Goal: Information Seeking & Learning: Learn about a topic

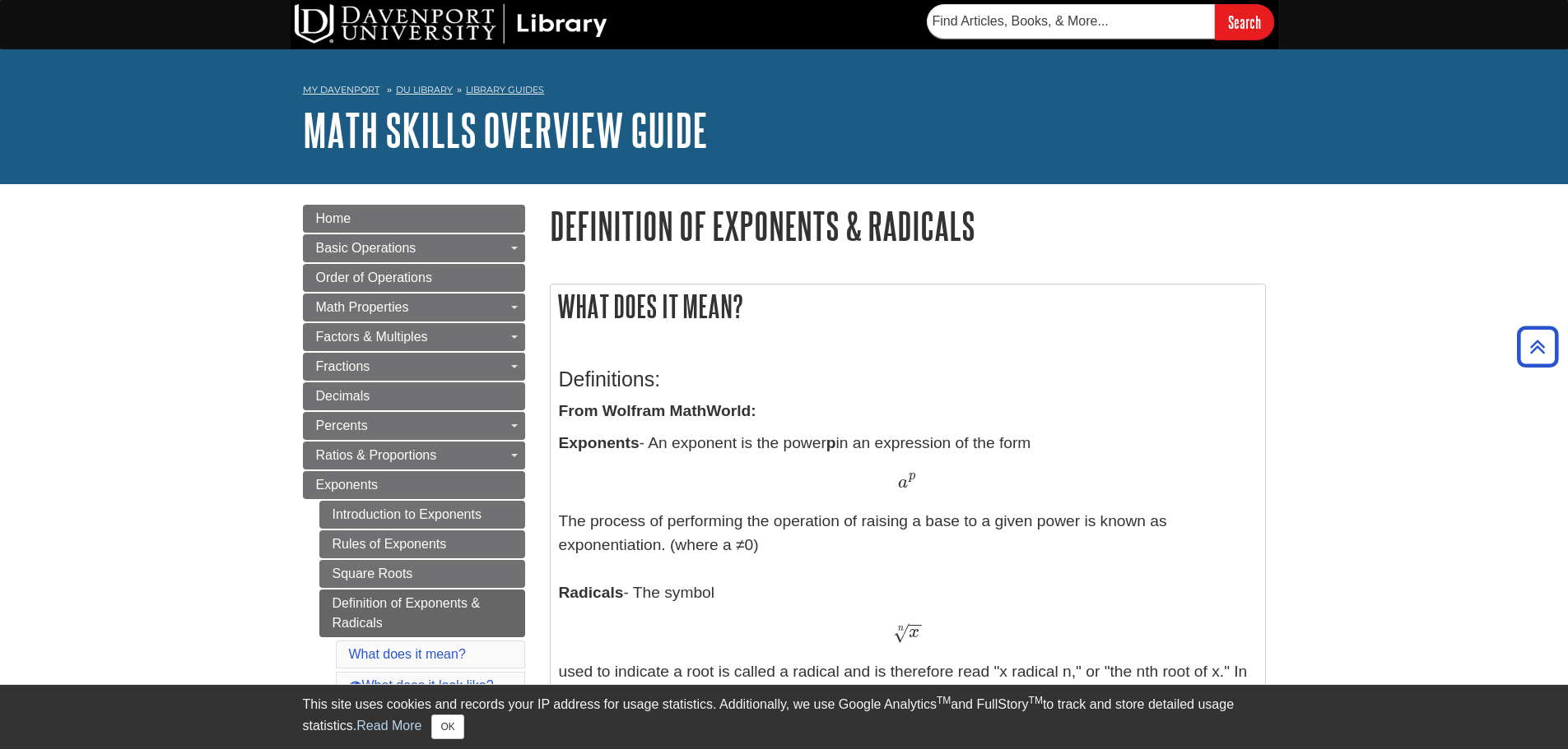
scroll to position [1069, 0]
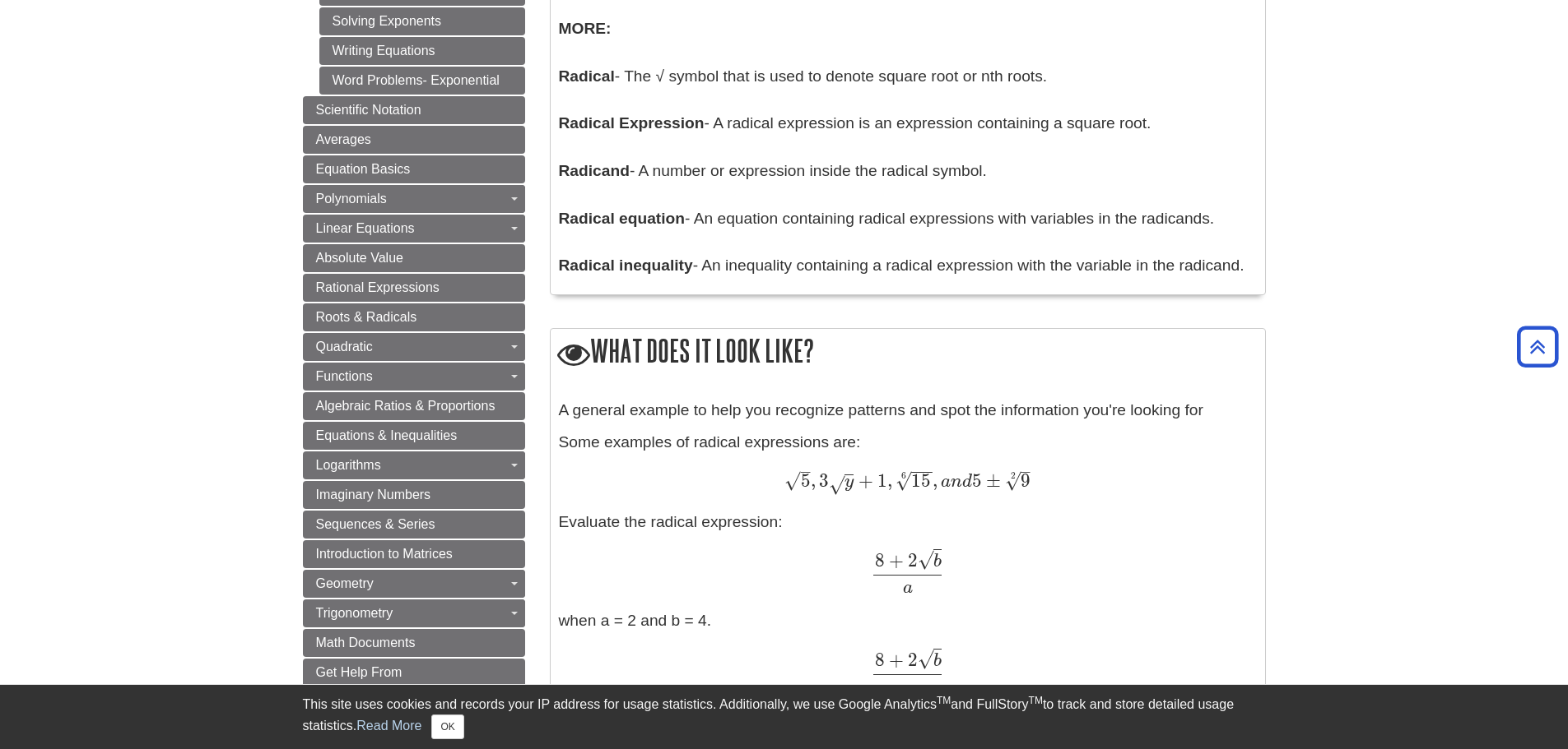
click at [813, 512] on div "A general example to help you recognize patterns and spot the information you'r…" at bounding box center [907, 659] width 697 height 522
drag, startPoint x: 778, startPoint y: 480, endPoint x: 791, endPoint y: 483, distance: 13.3
click at [791, 483] on div "5 – √ , 3 y √ + 1 , 15 − − √ 6 , a n d 5 ± 9 – √ 2 5 , 3 y + 1 , 15 6 , a n d 5…" at bounding box center [907, 483] width 697 height 25
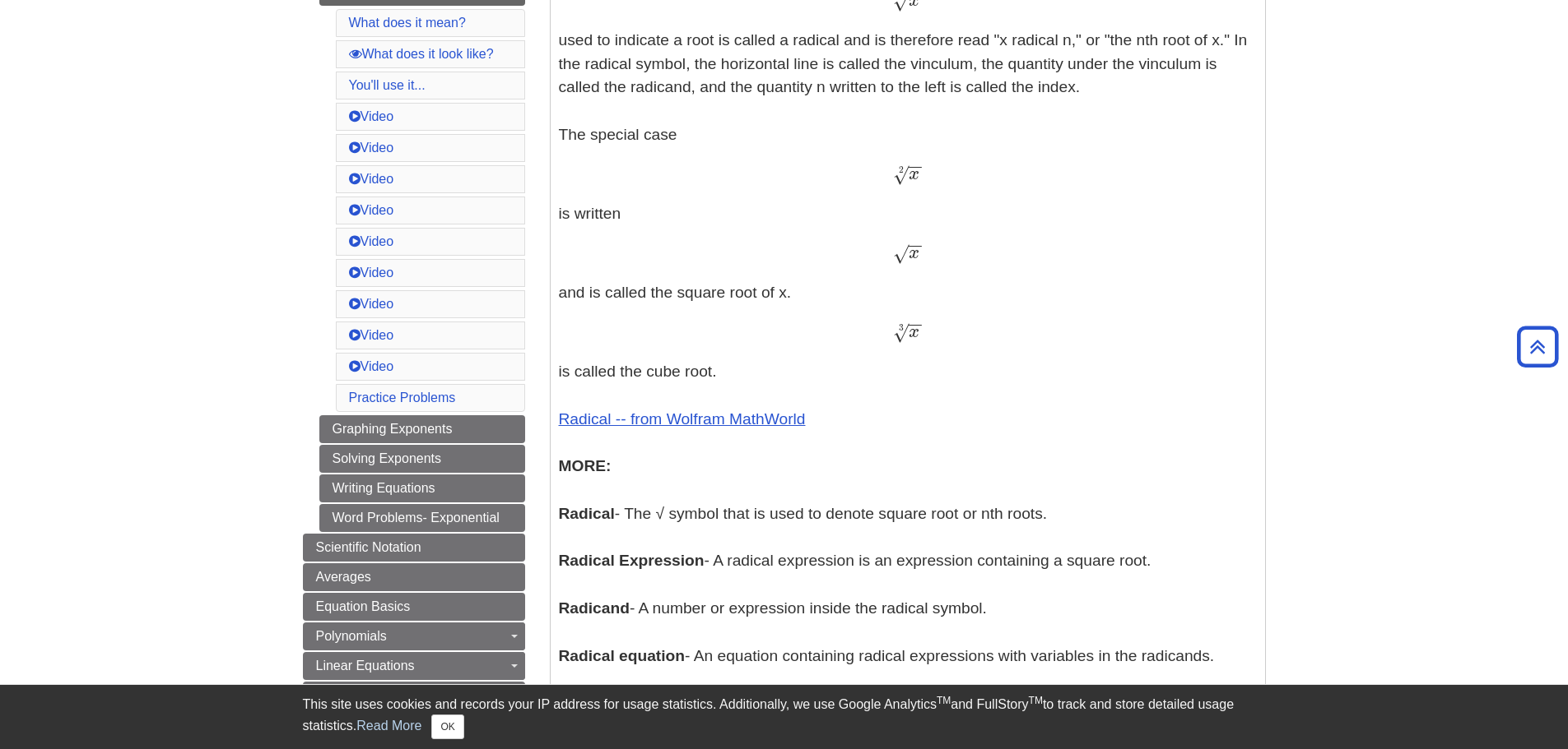
scroll to position [658, 0]
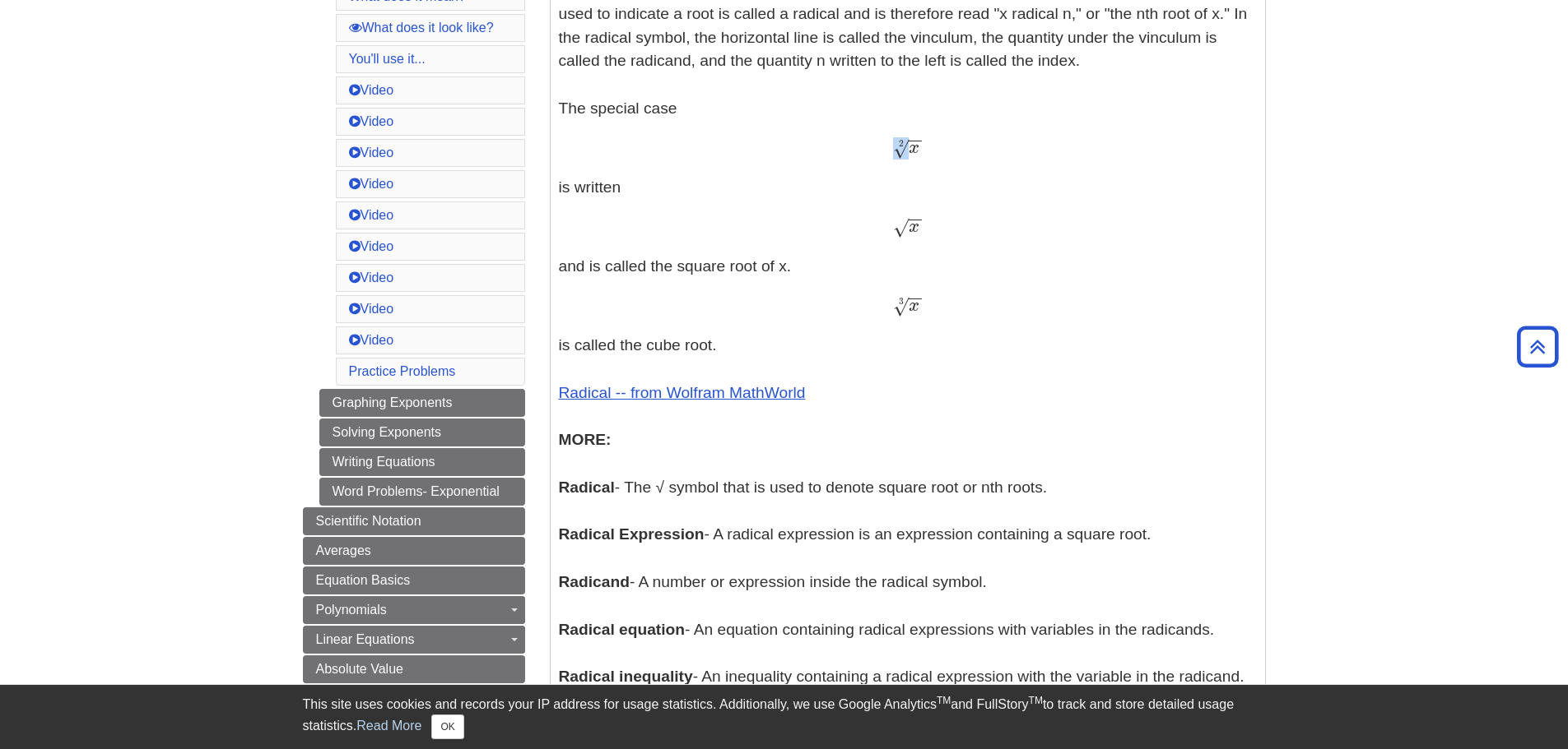
drag, startPoint x: 893, startPoint y: 153, endPoint x: 904, endPoint y: 155, distance: 11.2
click at [904, 155] on span "√" at bounding box center [900, 148] width 16 height 22
click at [897, 190] on p "Exponents - An exponent is the power p in an expression of the form a p a p The…" at bounding box center [907, 231] width 697 height 916
click at [903, 155] on span "√" at bounding box center [900, 148] width 16 height 22
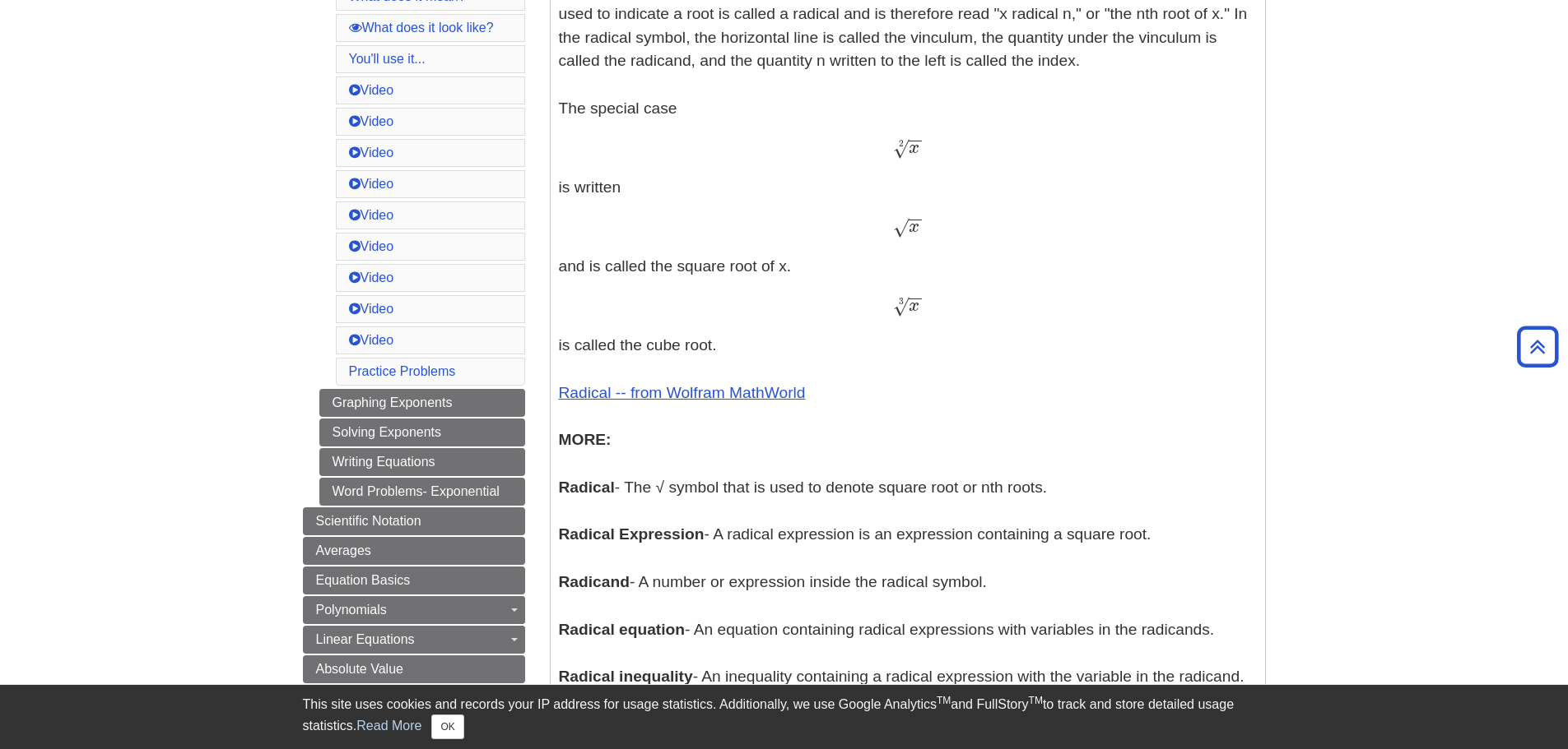
click at [901, 148] on span "2" at bounding box center [901, 143] width 5 height 11
drag, startPoint x: 892, startPoint y: 151, endPoint x: 902, endPoint y: 151, distance: 10.0
click at [902, 151] on div "x − − √ 2 x 2" at bounding box center [907, 148] width 697 height 24
drag, startPoint x: 894, startPoint y: 227, endPoint x: 908, endPoint y: 230, distance: 14.3
click at [908, 232] on span "x − − √" at bounding box center [907, 232] width 29 height 0
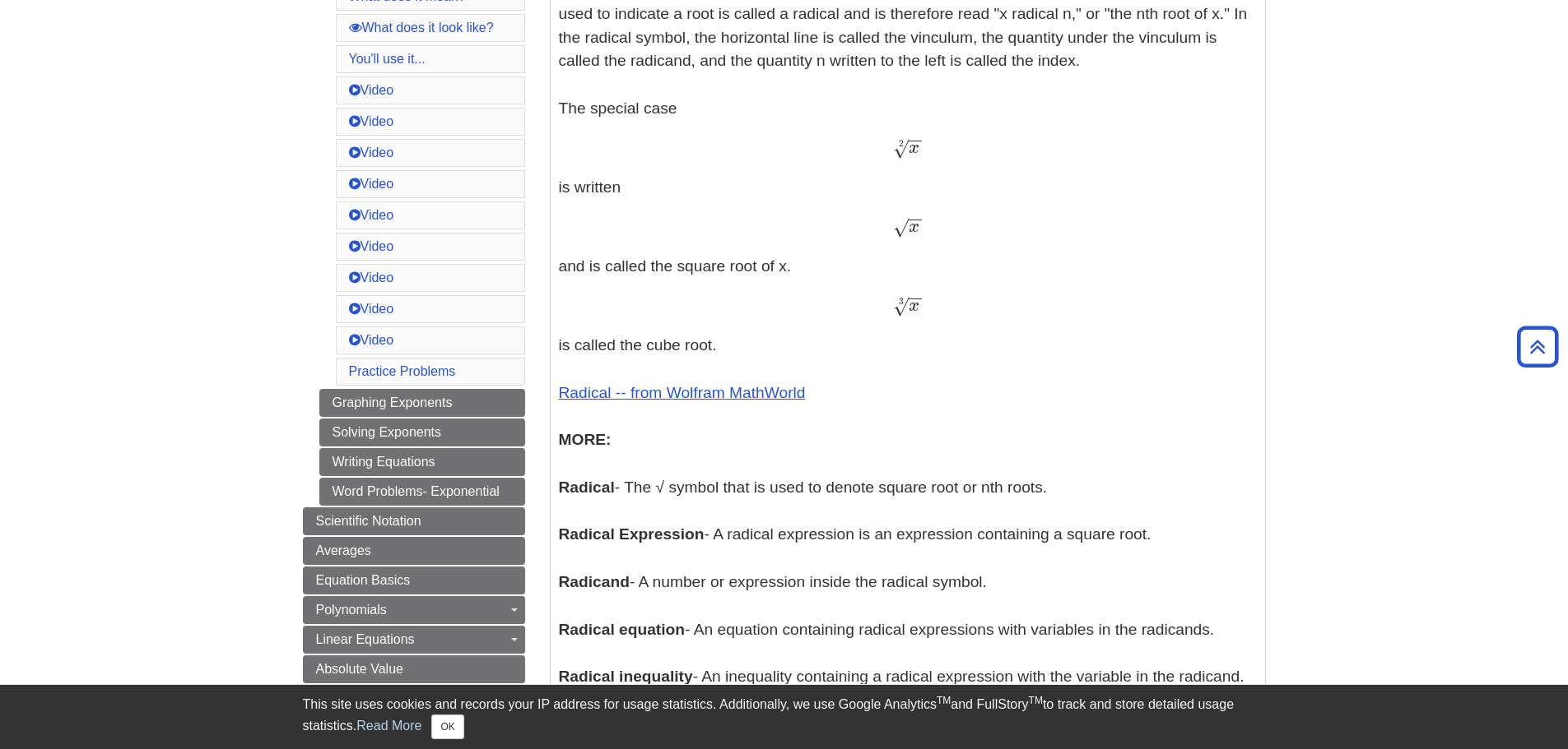
click at [902, 238] on span "√" at bounding box center [900, 227] width 16 height 22
drag, startPoint x: 893, startPoint y: 227, endPoint x: 921, endPoint y: 236, distance: 29.4
click at [921, 236] on div "x − − √ x" at bounding box center [907, 227] width 697 height 24
copy span "√"
click at [833, 227] on div "x − − √ x" at bounding box center [907, 227] width 697 height 24
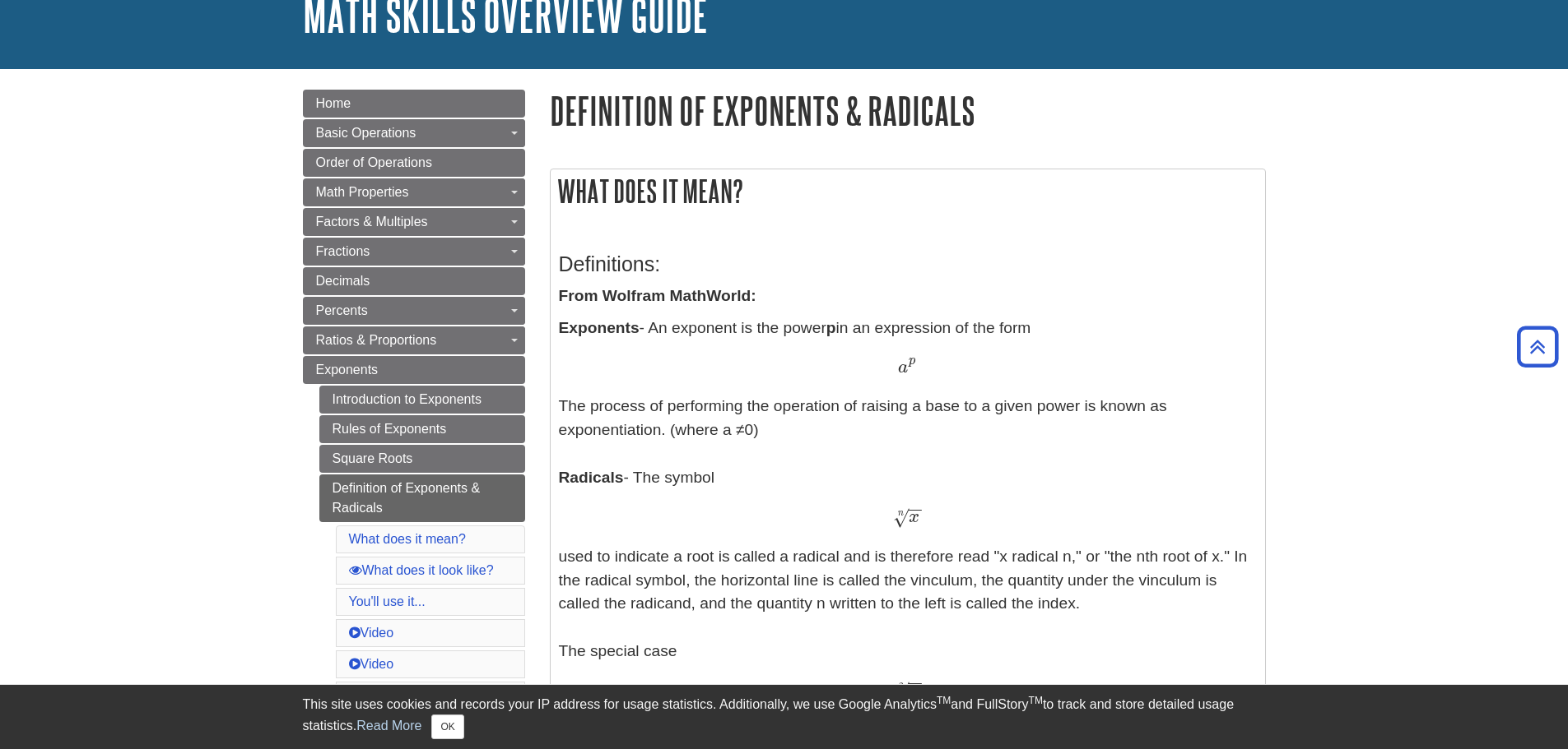
scroll to position [0, 0]
